Goal: Task Accomplishment & Management: Complete application form

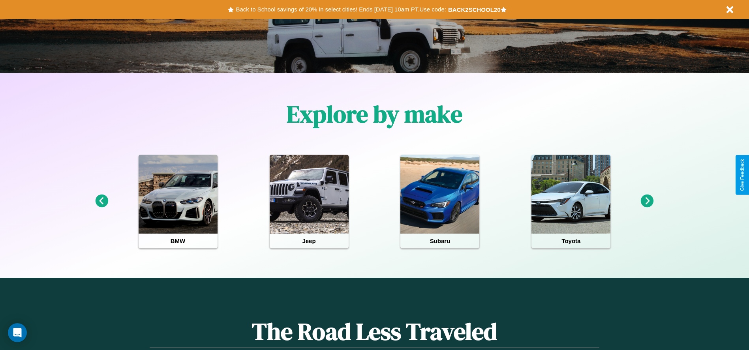
scroll to position [164, 0]
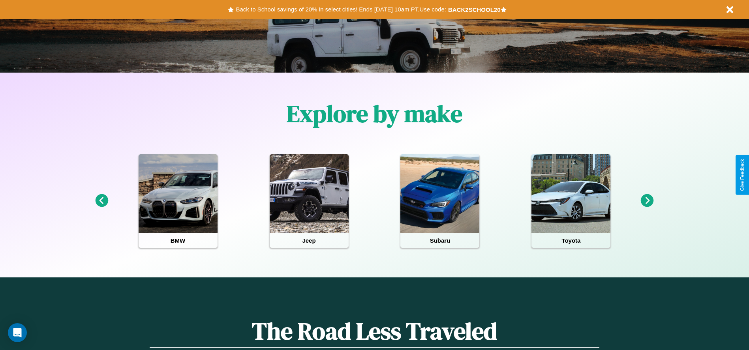
click at [647, 201] on icon at bounding box center [647, 200] width 13 height 13
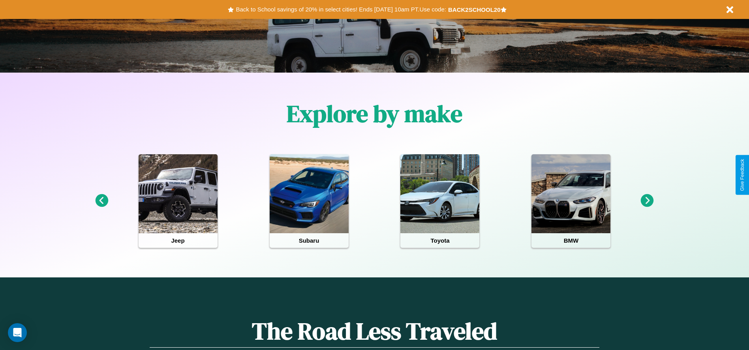
click at [647, 201] on icon at bounding box center [647, 200] width 13 height 13
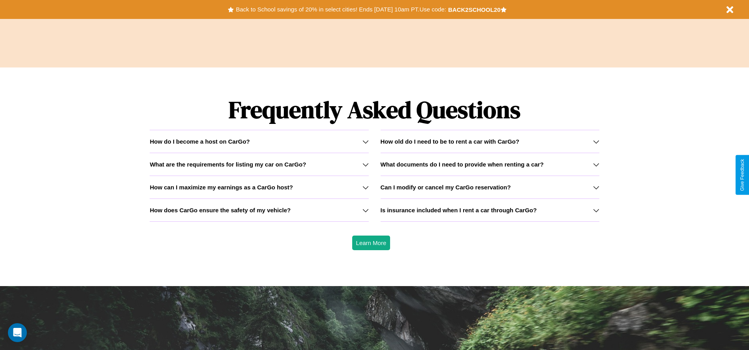
scroll to position [1133, 0]
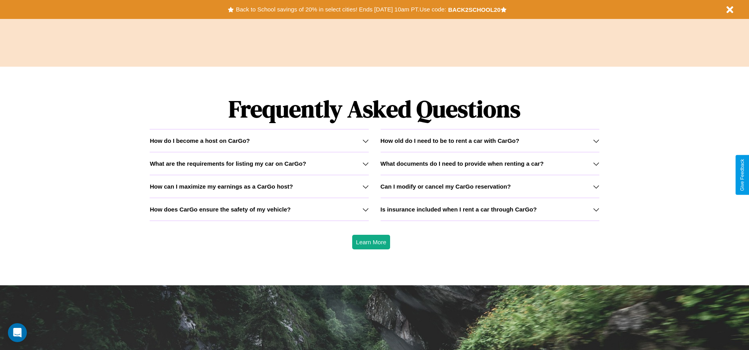
click at [365, 209] on icon at bounding box center [366, 210] width 6 height 6
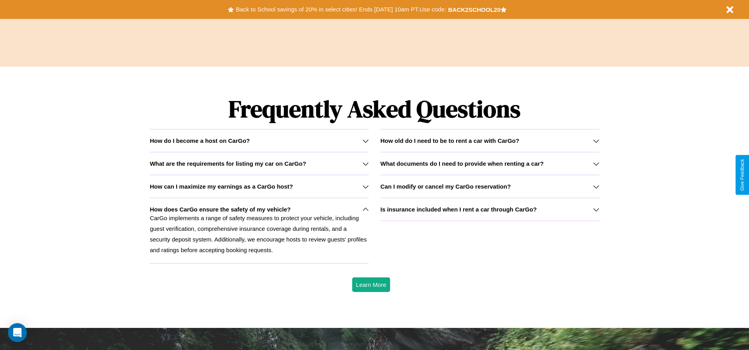
click at [259, 186] on h3 "How can I maximize my earnings as a CarGo host?" at bounding box center [221, 186] width 143 height 7
click at [490, 186] on h3 "Can I modify or cancel my CarGo reservation?" at bounding box center [446, 186] width 130 height 7
click at [490, 164] on h3 "What documents do I need to provide when renting a car?" at bounding box center [462, 163] width 163 height 7
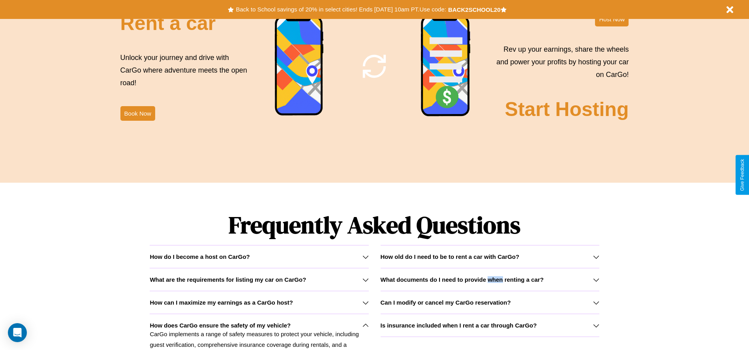
scroll to position [861, 0]
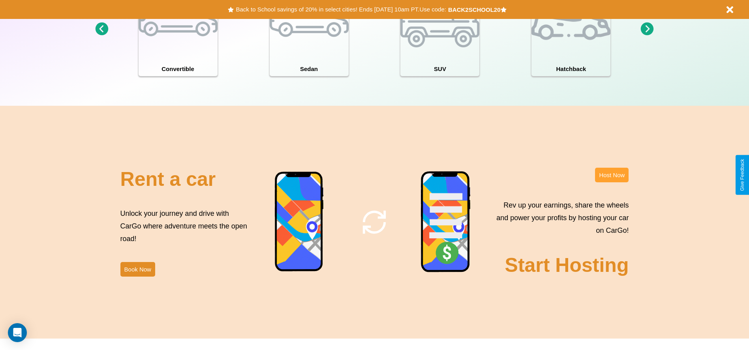
click at [612, 175] on button "Host Now" at bounding box center [612, 175] width 34 height 15
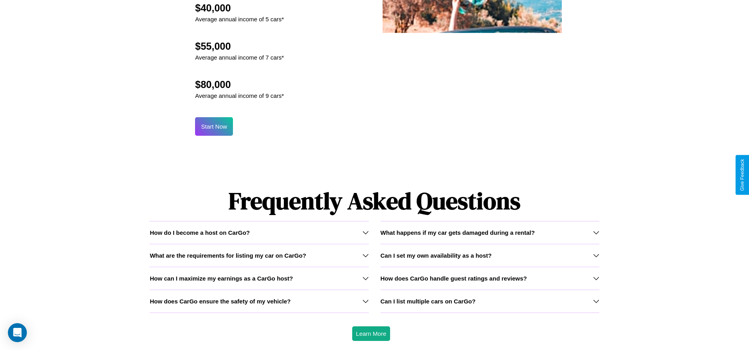
scroll to position [848, 0]
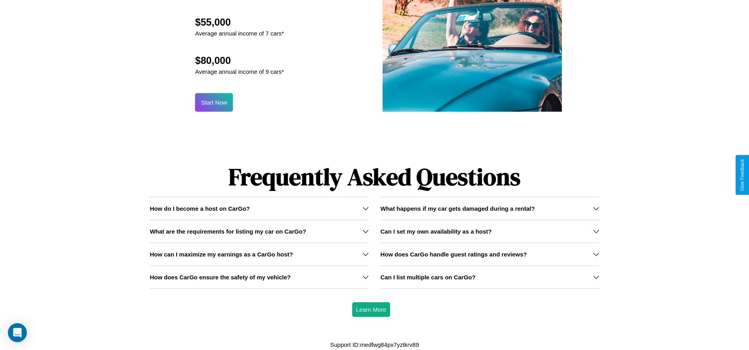
click at [596, 209] on icon at bounding box center [596, 208] width 6 height 6
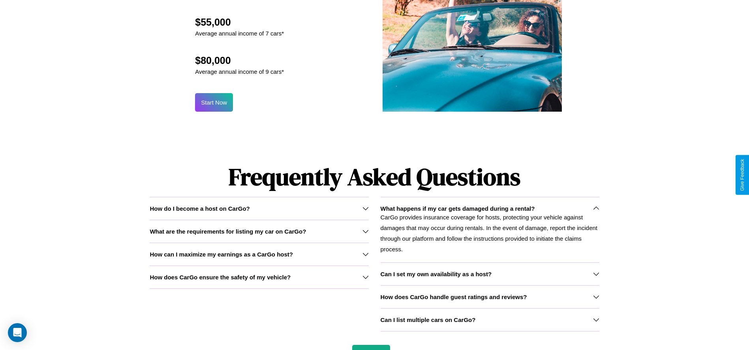
click at [365, 254] on icon at bounding box center [366, 254] width 6 height 6
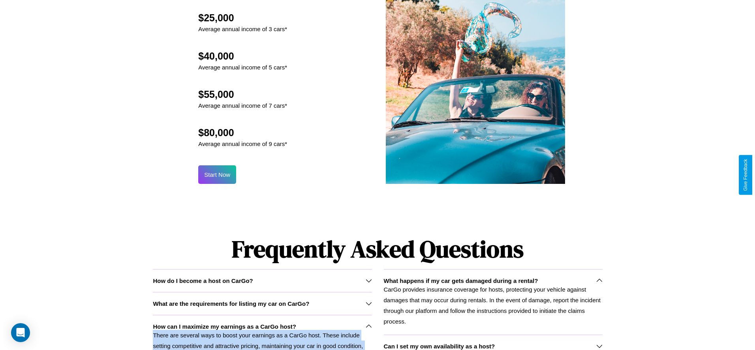
scroll to position [776, 0]
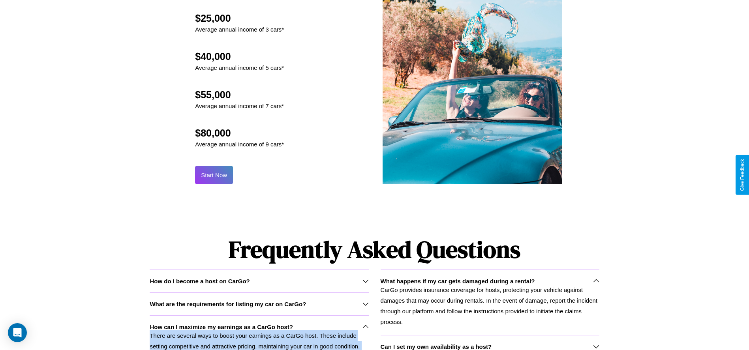
click at [214, 175] on button "Start Now" at bounding box center [214, 175] width 38 height 19
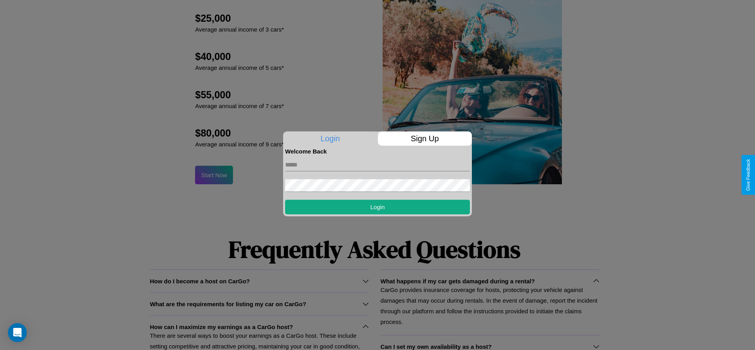
click at [425, 139] on p "Sign Up" at bounding box center [425, 139] width 94 height 14
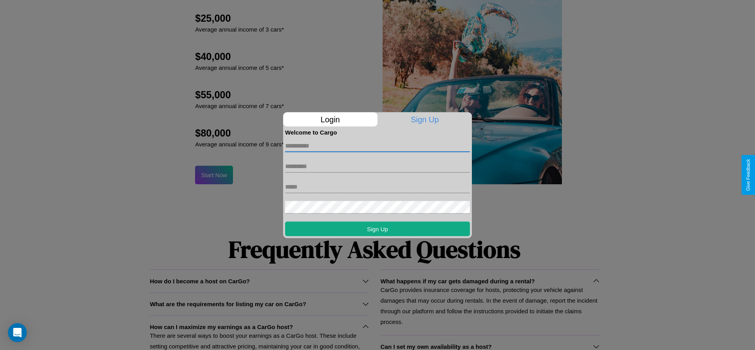
click at [378, 146] on input "text" at bounding box center [377, 145] width 185 height 13
type input "*******"
click at [378, 166] on input "text" at bounding box center [377, 166] width 185 height 13
type input "*****"
click at [378, 187] on input "text" at bounding box center [377, 187] width 185 height 13
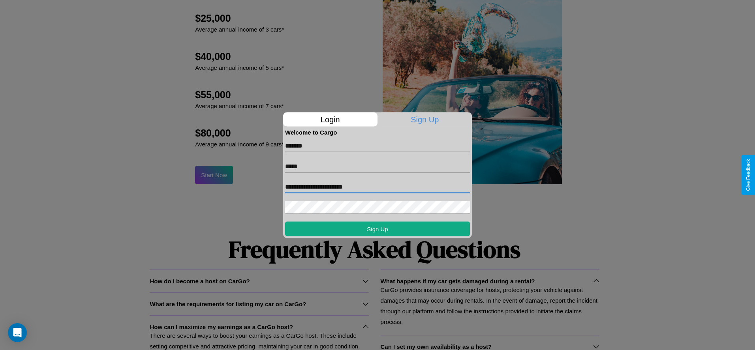
type input "**********"
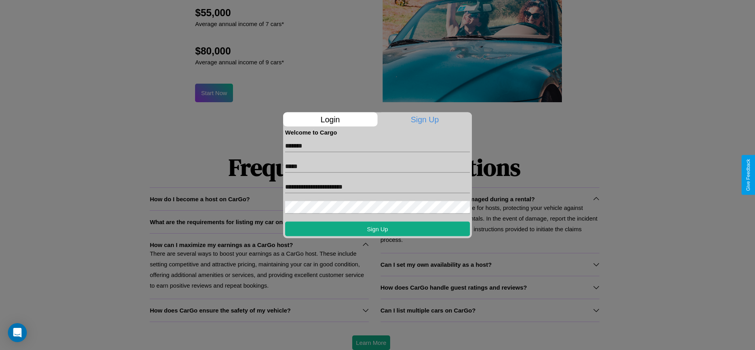
click at [371, 343] on div at bounding box center [377, 175] width 755 height 350
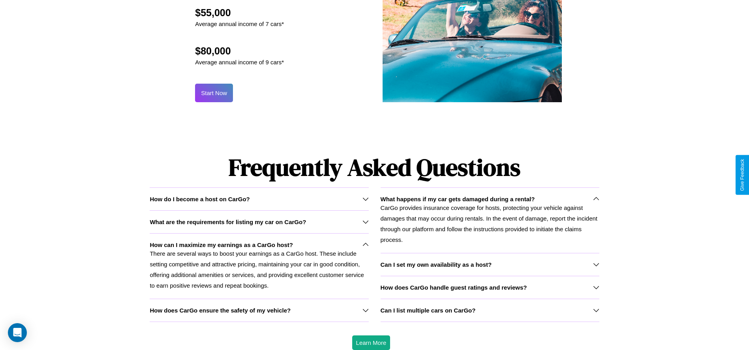
click at [214, 93] on button "Start Now" at bounding box center [214, 93] width 38 height 19
